Goal: Information Seeking & Learning: Find specific fact

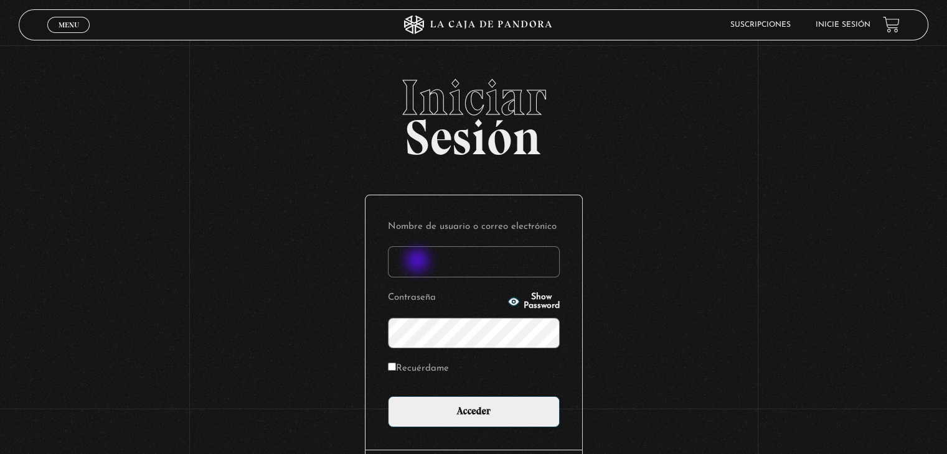
click at [418, 262] on input "Nombre de usuario o correo electrónico" at bounding box center [474, 261] width 172 height 31
type input "juanjo19m89@gmail.com"
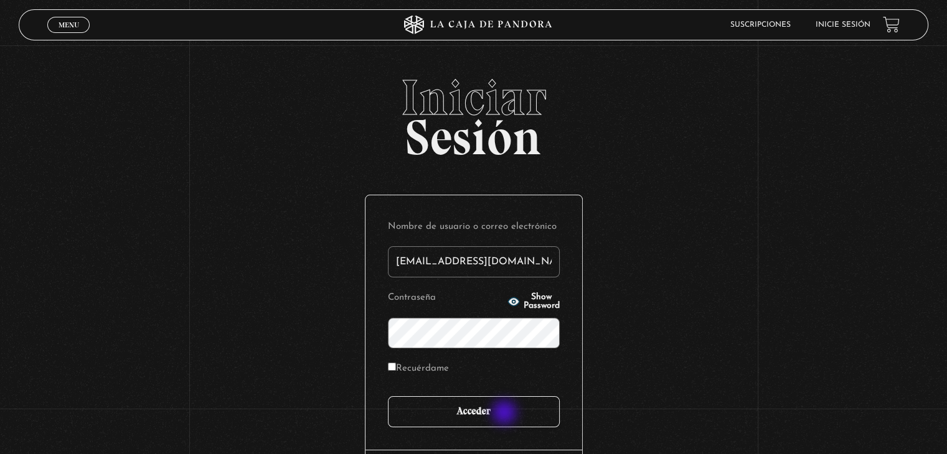
click at [505, 414] on input "Acceder" at bounding box center [474, 411] width 172 height 31
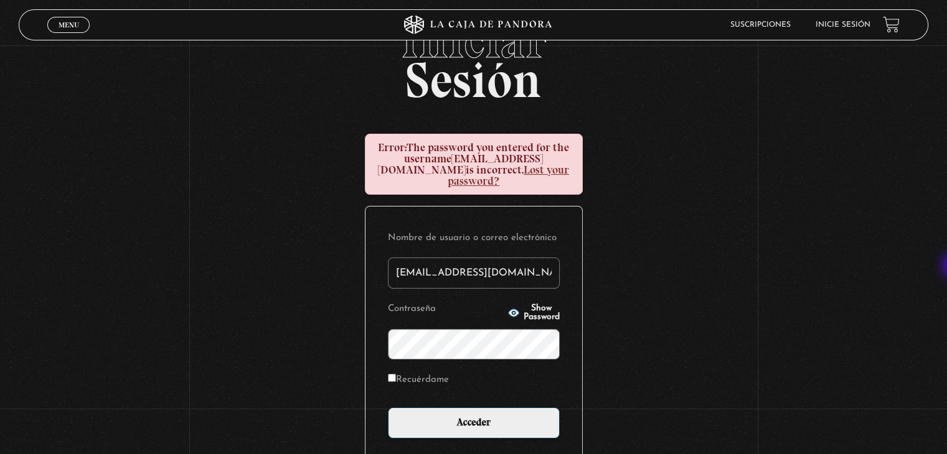
scroll to position [67, 0]
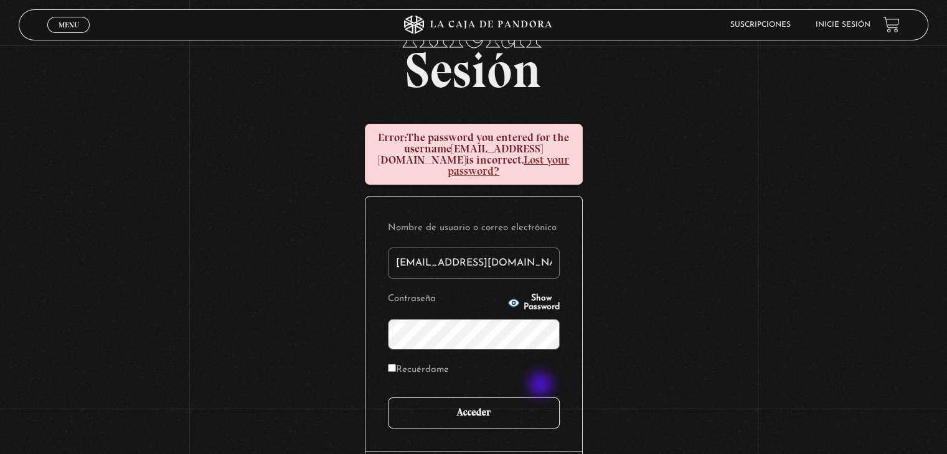
click at [542, 398] on input "Acceder" at bounding box center [474, 413] width 172 height 31
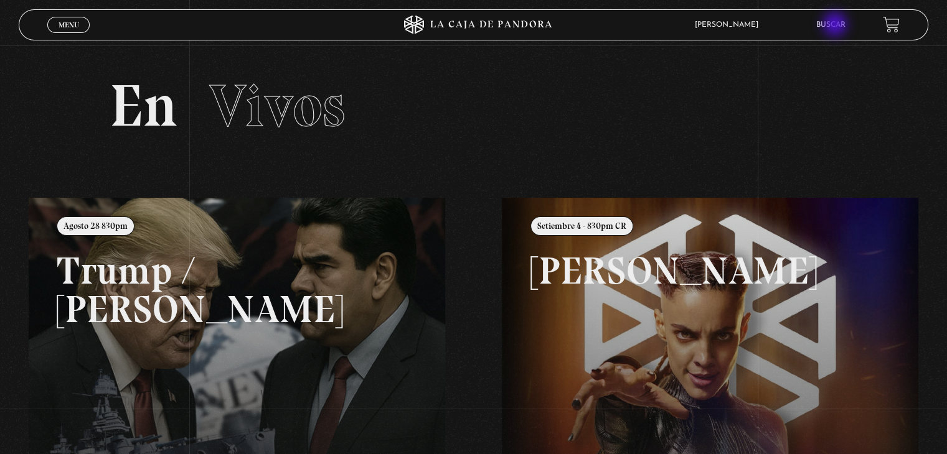
click at [836, 26] on link "Buscar" at bounding box center [830, 24] width 29 height 7
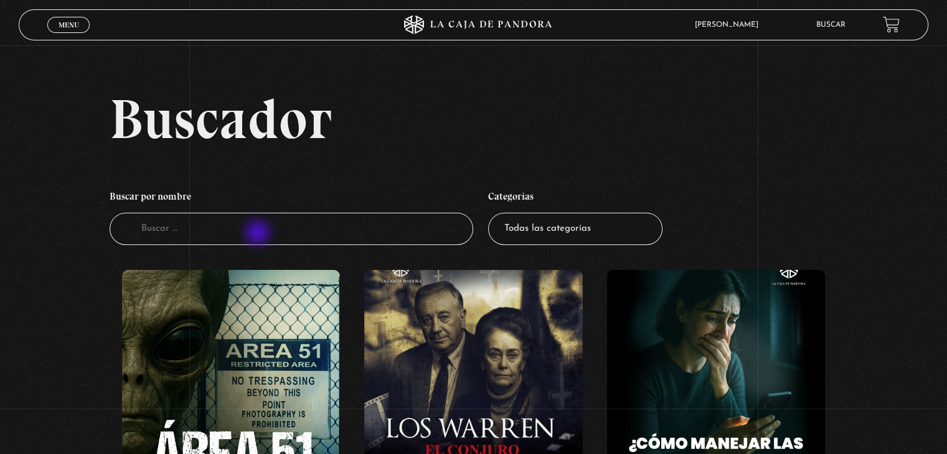
click at [259, 234] on input "Buscador" at bounding box center [291, 229] width 363 height 33
type input "hereditary"
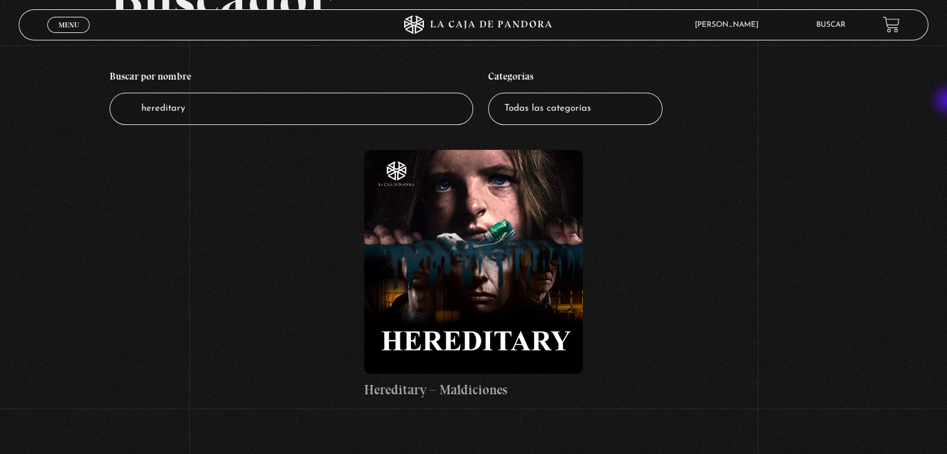
scroll to position [136, 0]
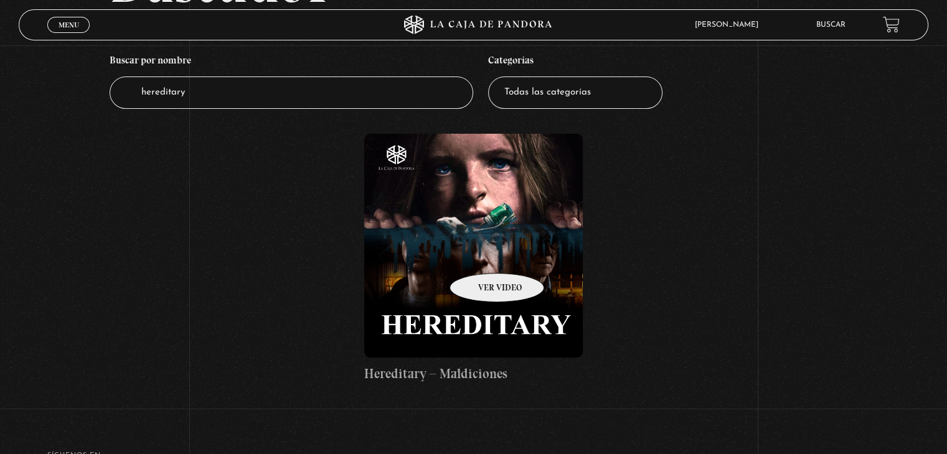
click at [481, 255] on figure at bounding box center [473, 246] width 218 height 224
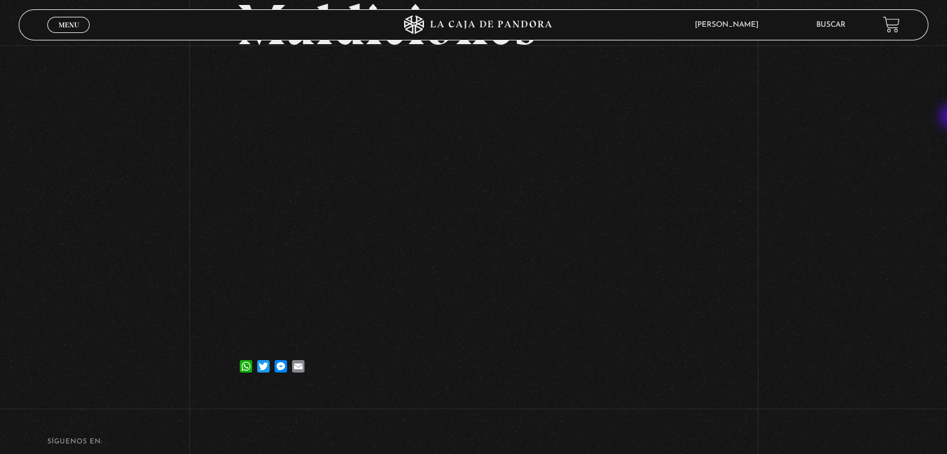
scroll to position [162, 0]
